Goal: Task Accomplishment & Management: Complete application form

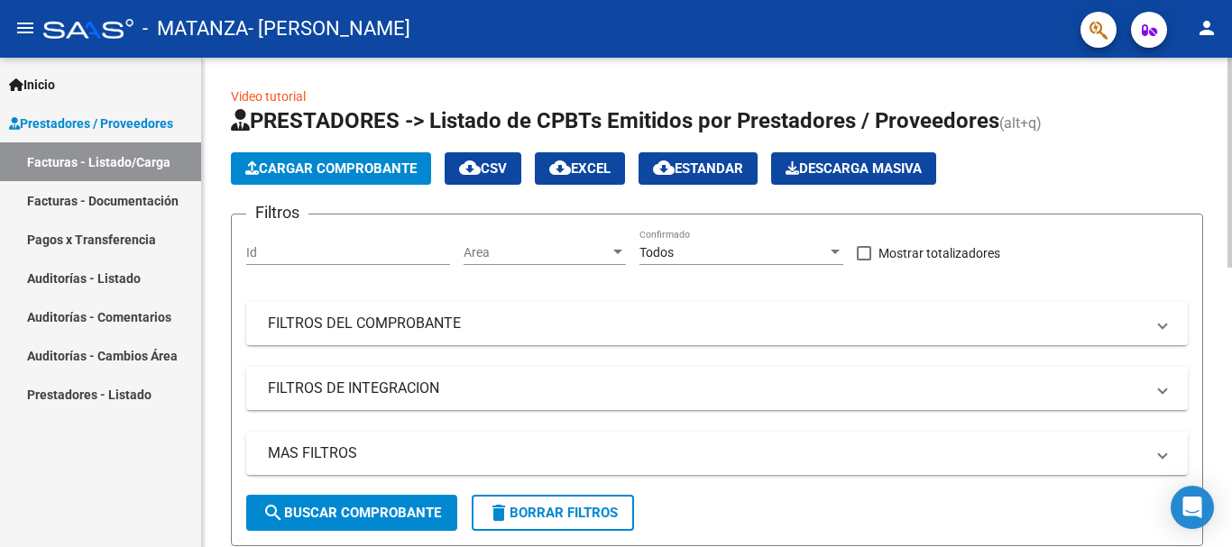
click at [300, 163] on span "Cargar Comprobante" at bounding box center [330, 169] width 171 height 16
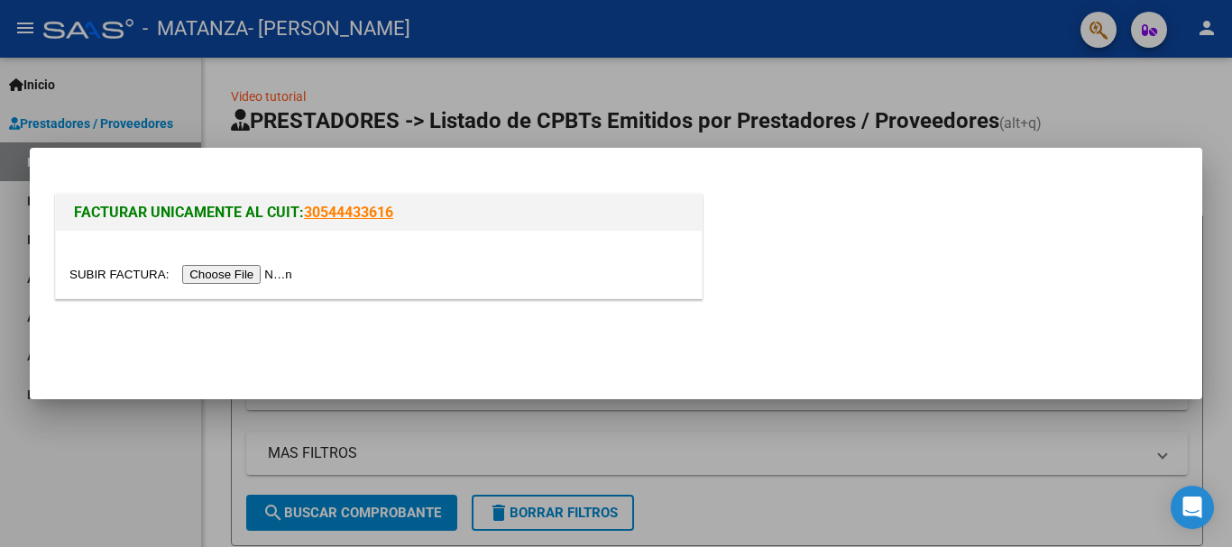
click at [228, 279] on input "file" at bounding box center [183, 274] width 228 height 19
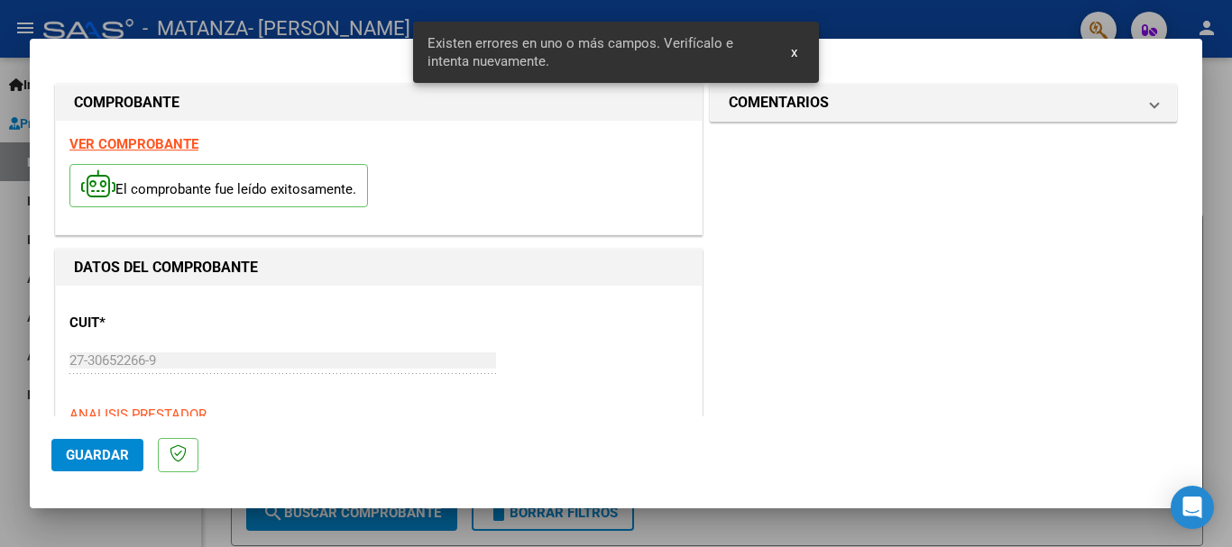
scroll to position [450, 0]
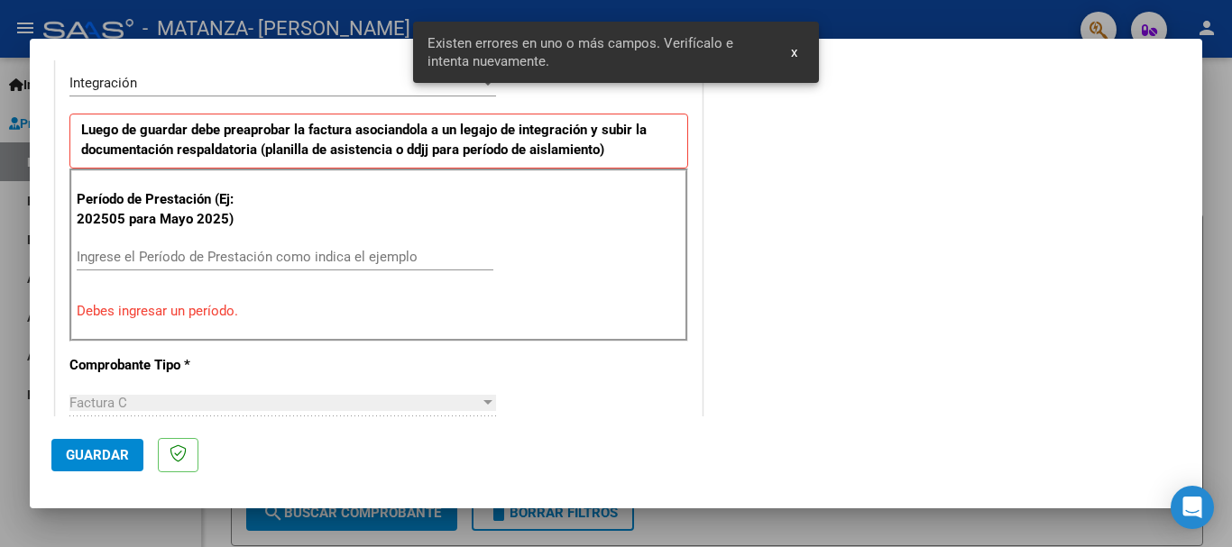
click at [143, 261] on input "Ingrese el Período de Prestación como indica el ejemplo" at bounding box center [285, 257] width 417 height 16
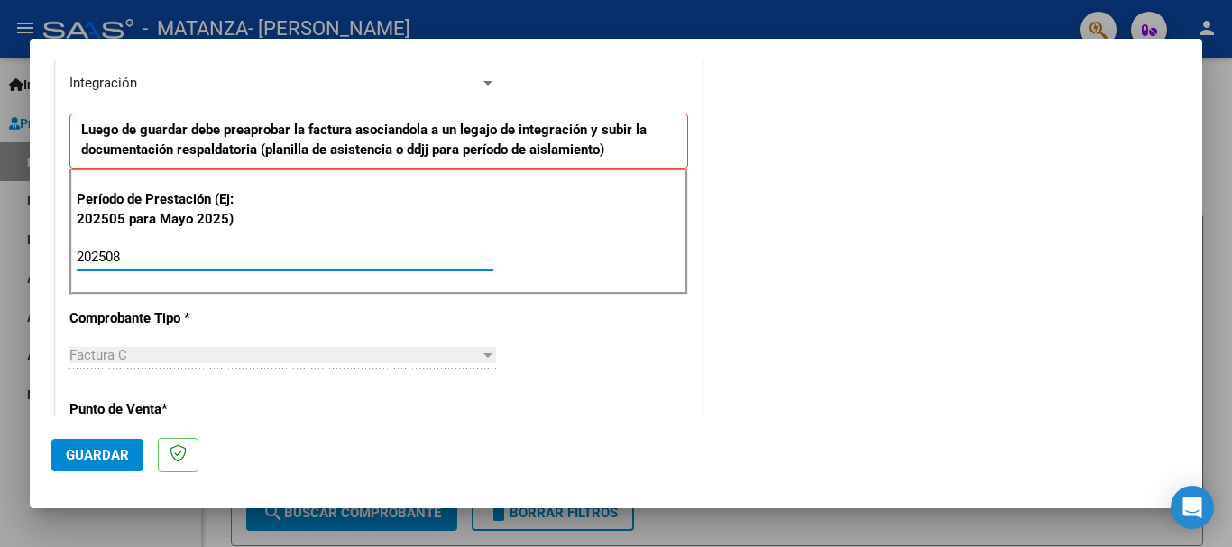
type input "202508"
click at [113, 447] on span "Guardar" at bounding box center [97, 455] width 63 height 16
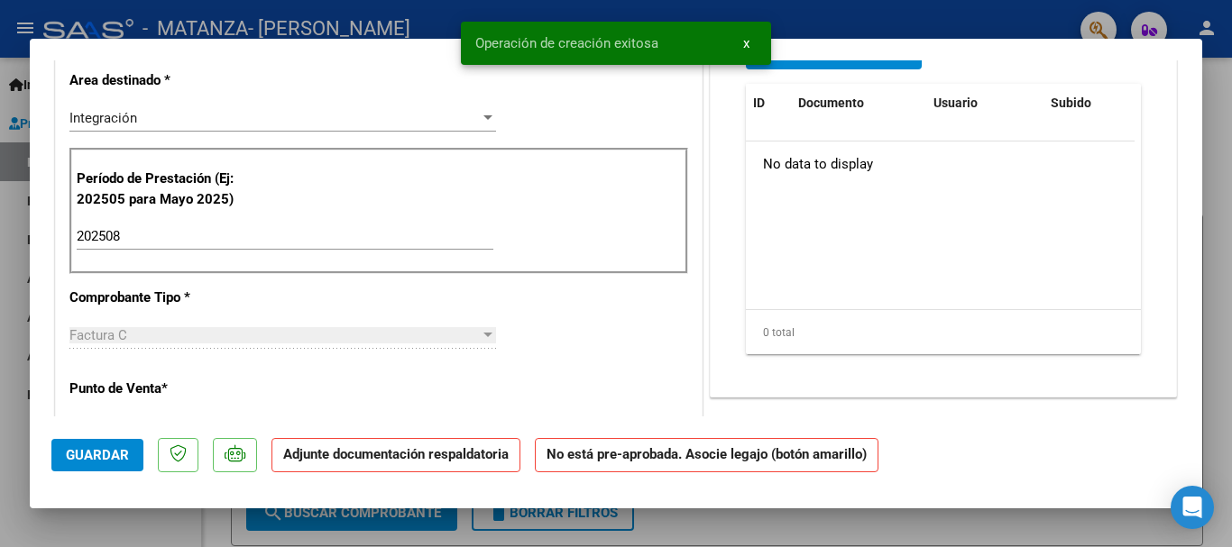
scroll to position [0, 0]
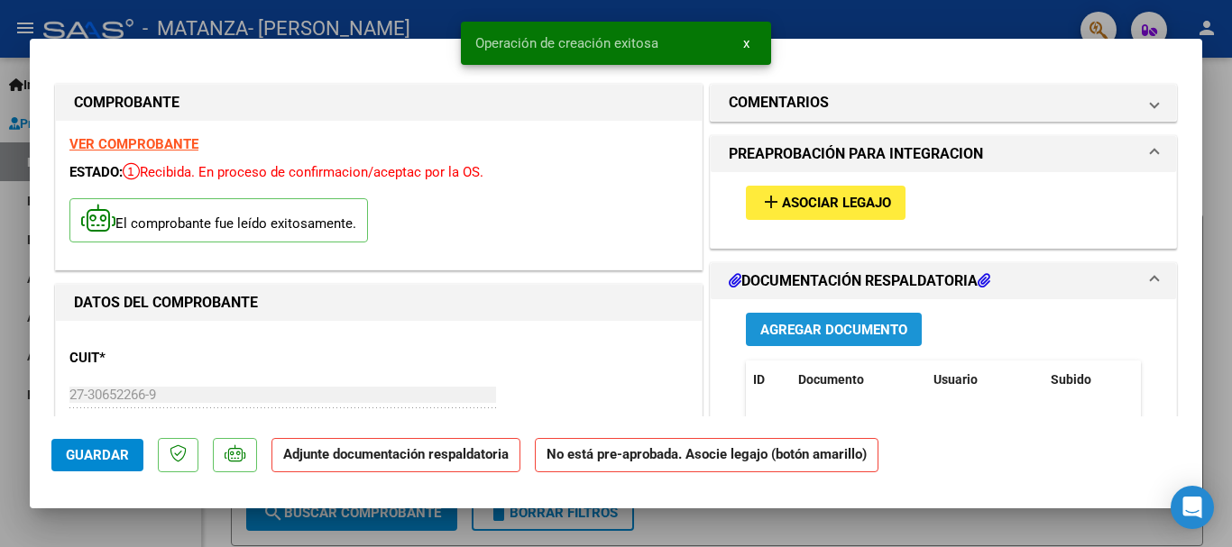
click at [817, 329] on span "Agregar Documento" at bounding box center [833, 330] width 147 height 16
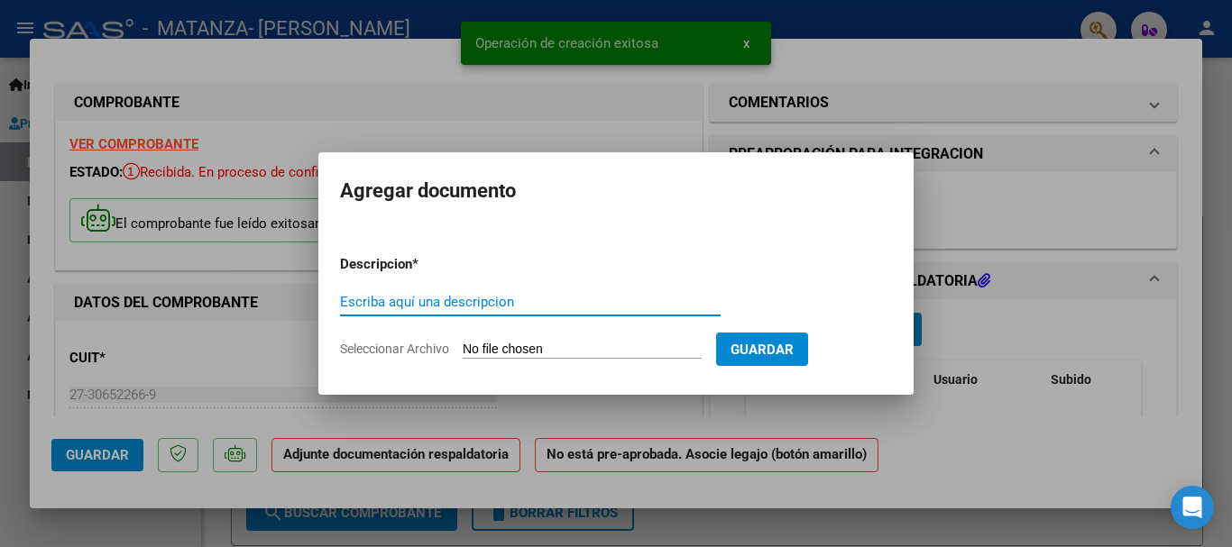
click at [445, 294] on input "Escriba aquí una descripcion" at bounding box center [530, 302] width 381 height 16
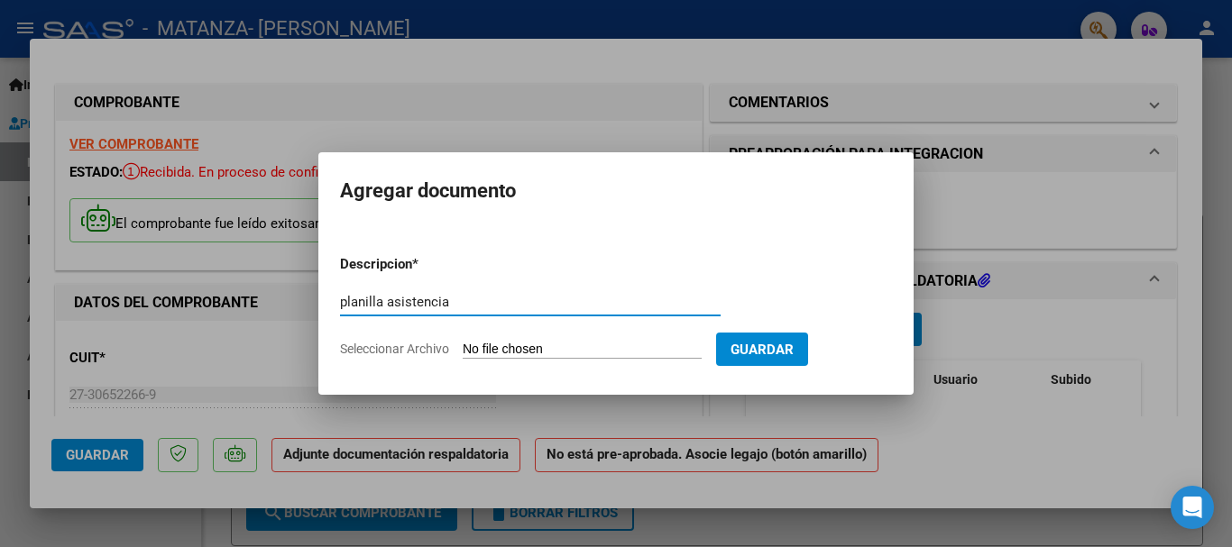
type input "planilla asistencia"
click at [568, 352] on input "Seleccionar Archivo" at bounding box center [582, 350] width 239 height 17
type input "C:\fakepath\planilla asistencia.jpg"
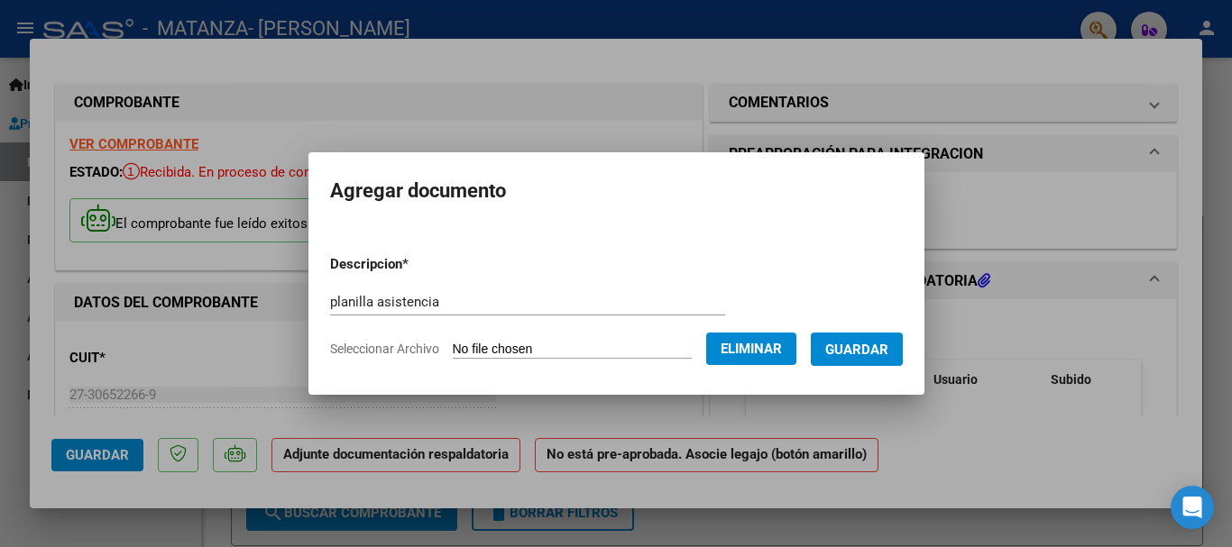
click at [857, 338] on button "Guardar" at bounding box center [857, 349] width 92 height 33
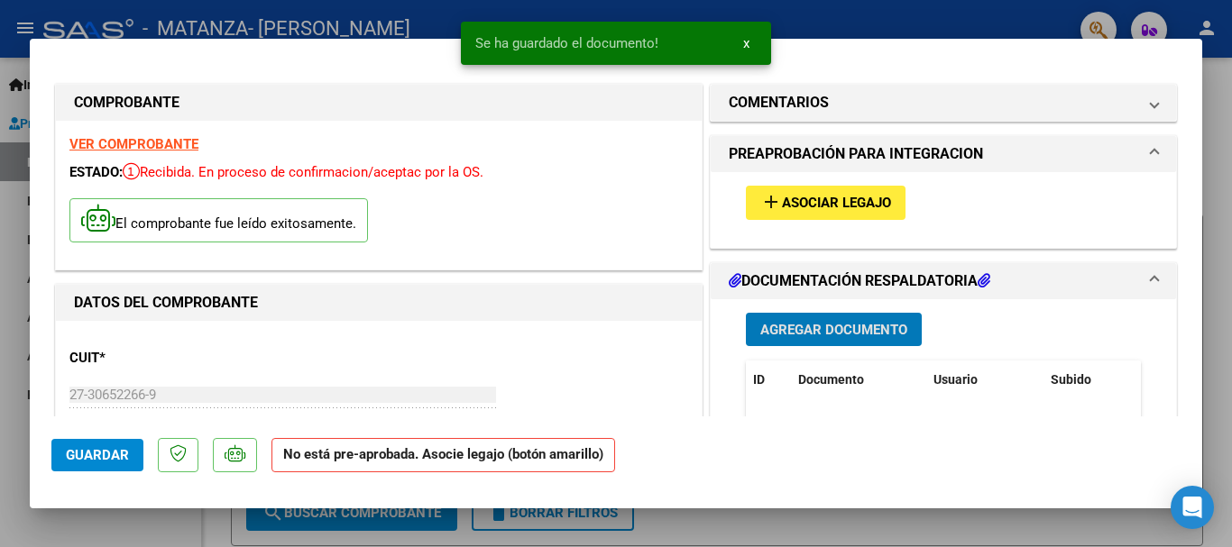
click at [782, 198] on span "Asociar Legajo" at bounding box center [836, 204] width 109 height 16
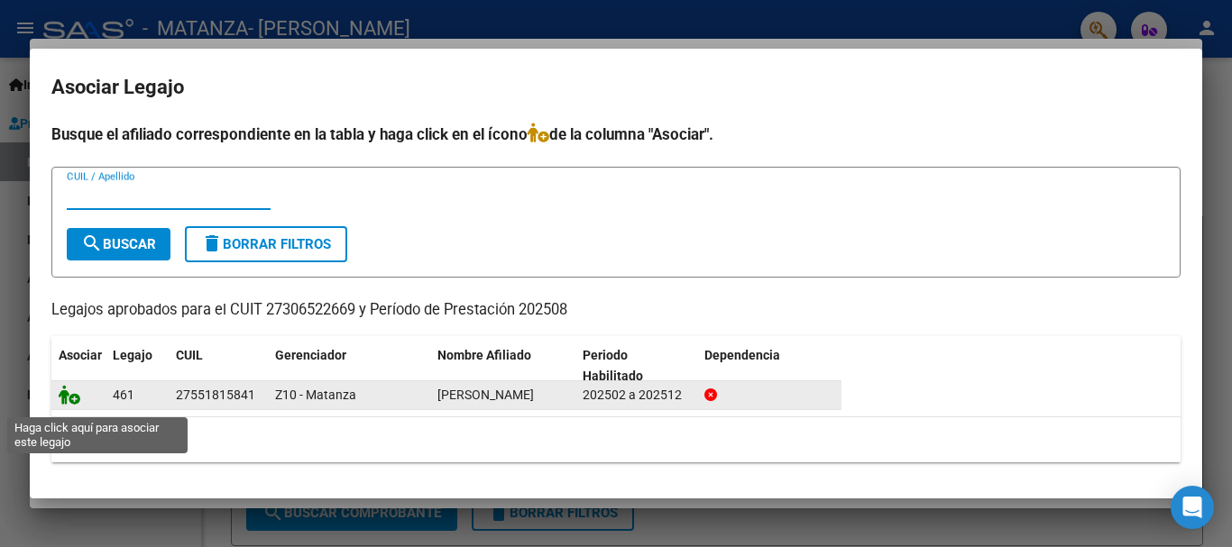
click at [74, 405] on icon at bounding box center [70, 395] width 22 height 20
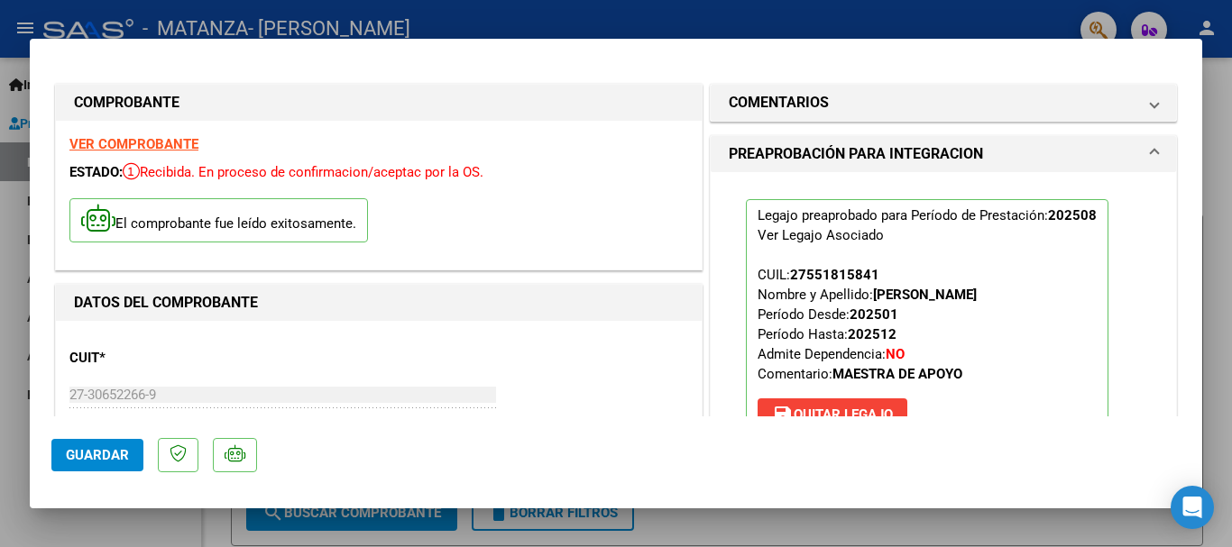
click at [1226, 115] on div at bounding box center [616, 273] width 1232 height 547
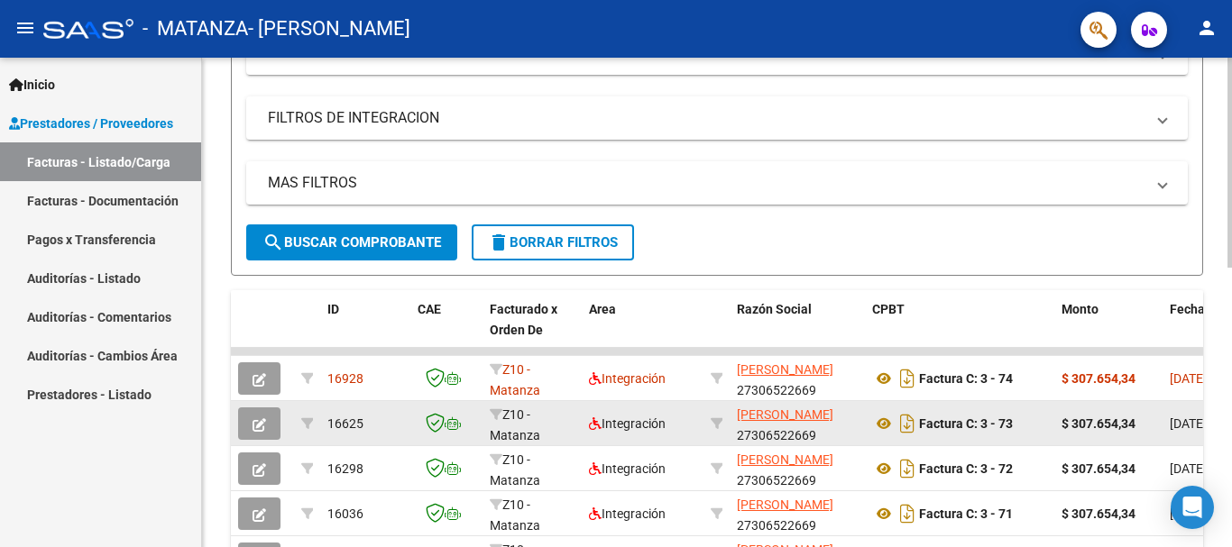
scroll to position [3, 0]
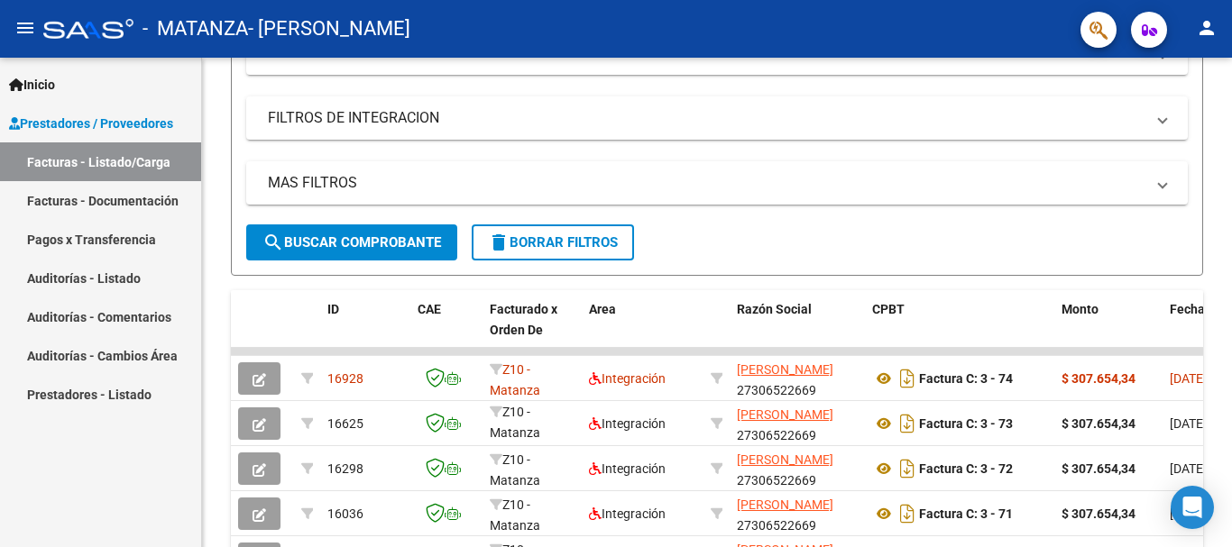
click at [95, 201] on link "Facturas - Documentación" at bounding box center [100, 200] width 201 height 39
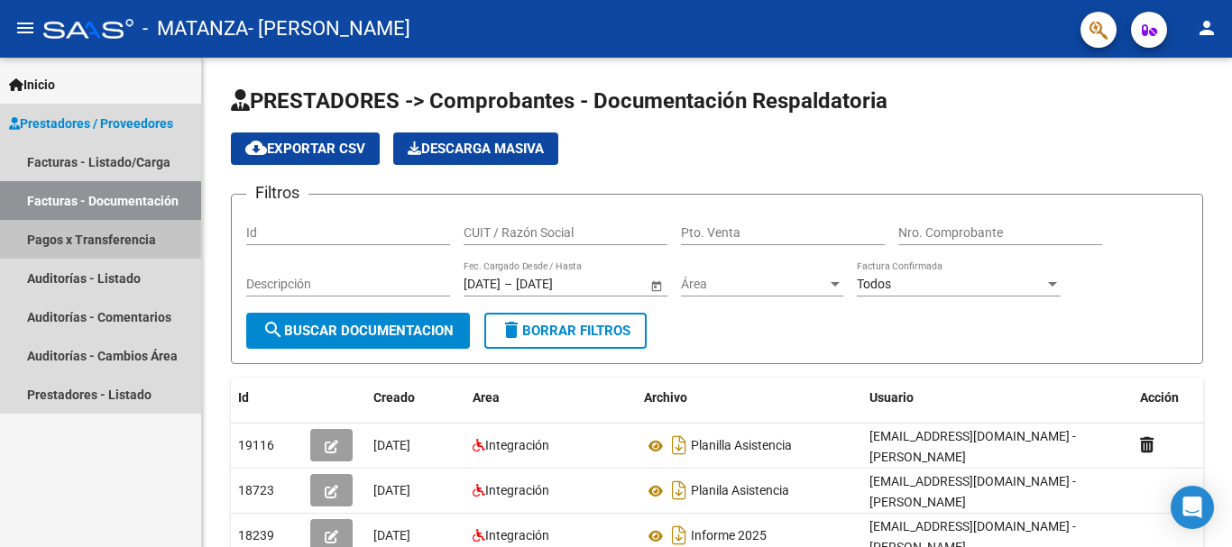
click at [104, 243] on link "Pagos x Transferencia" at bounding box center [100, 239] width 201 height 39
